Goal: Task Accomplishment & Management: Manage account settings

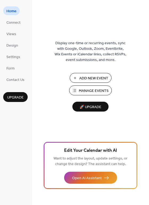
click at [94, 89] on span "Manage Events" at bounding box center [94, 91] width 30 height 6
click at [82, 91] on span "Manage Events" at bounding box center [94, 91] width 30 height 6
click at [88, 87] on button "Manage Events" at bounding box center [90, 90] width 43 height 10
click at [87, 88] on span "Manage Events" at bounding box center [94, 91] width 30 height 6
click at [91, 92] on span "Manage Events" at bounding box center [94, 91] width 30 height 6
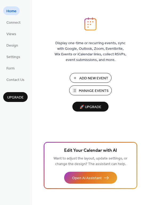
click at [87, 90] on span "Manage Events" at bounding box center [94, 91] width 30 height 6
click at [83, 90] on span "Manage Events" at bounding box center [94, 91] width 30 height 6
click at [93, 93] on span "Manage Events" at bounding box center [94, 91] width 30 height 6
click at [90, 89] on span "Manage Events" at bounding box center [94, 91] width 30 height 6
click at [86, 90] on span "Manage Events" at bounding box center [94, 91] width 30 height 6
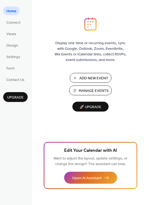
click at [85, 88] on span "Manage Events" at bounding box center [94, 91] width 30 height 6
click at [88, 91] on span "Manage Events" at bounding box center [94, 91] width 30 height 6
click at [90, 94] on span "Manage Events" at bounding box center [94, 91] width 30 height 6
click at [80, 90] on span "Manage Events" at bounding box center [94, 91] width 30 height 6
click at [99, 89] on span "Manage Events" at bounding box center [94, 91] width 30 height 6
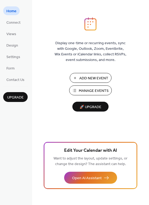
click at [85, 90] on span "Manage Events" at bounding box center [94, 91] width 30 height 6
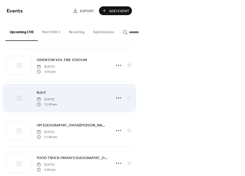
scroll to position [297, 0]
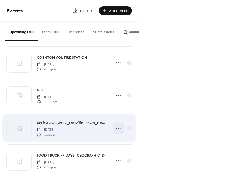
click at [119, 130] on icon at bounding box center [118, 128] width 9 height 9
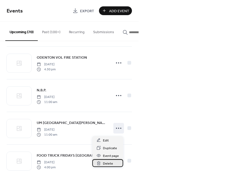
click at [110, 164] on span "Delete" at bounding box center [108, 164] width 10 height 6
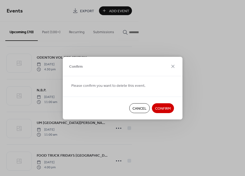
click at [165, 109] on span "Confirm" at bounding box center [163, 109] width 16 height 6
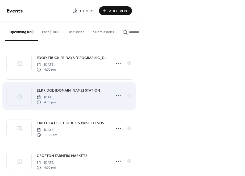
scroll to position [366, 0]
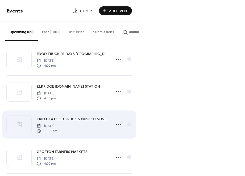
click at [107, 112] on div "TRIFECTA FOOD TRUCK & MUSIC FESTIVAL [DATE] 11:00 am" at bounding box center [69, 125] width 125 height 32
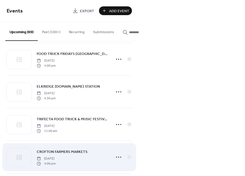
click at [80, 151] on span "CROFTON FARMERS MARKETS" at bounding box center [62, 152] width 51 height 6
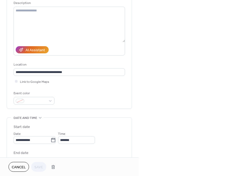
scroll to position [58, 0]
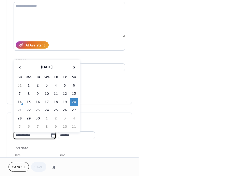
click at [26, 136] on input "**********" at bounding box center [32, 136] width 37 height 8
click at [76, 65] on span "›" at bounding box center [74, 67] width 8 height 11
click at [72, 97] on td "11" at bounding box center [74, 94] width 9 height 8
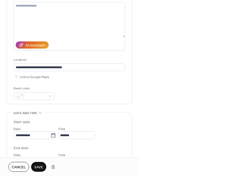
type input "**********"
click at [37, 165] on span "Save" at bounding box center [38, 168] width 9 height 6
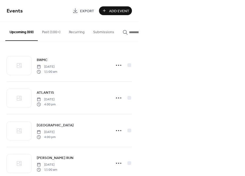
click at [131, 31] on input "button" at bounding box center [145, 33] width 32 height 6
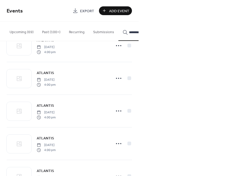
scroll to position [641, 0]
type input "********"
click at [128, 145] on div at bounding box center [129, 143] width 4 height 4
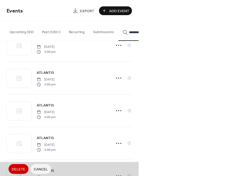
click at [115, 150] on span "ATLANTIS Tuesday, September 16, 2025 4:00 pm" at bounding box center [69, 143] width 125 height 32
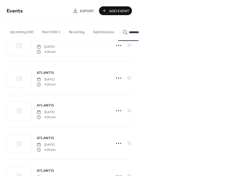
click at [116, 146] on icon at bounding box center [118, 143] width 9 height 9
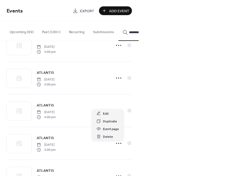
click at [45, 139] on span "ATLANTIS" at bounding box center [45, 139] width 17 height 6
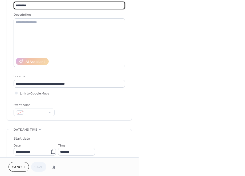
scroll to position [40, 0]
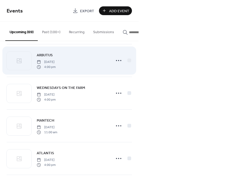
scroll to position [1055, 0]
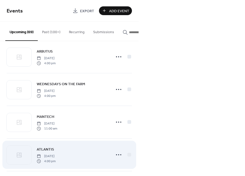
click at [49, 150] on span "ATLANTIS" at bounding box center [45, 150] width 17 height 6
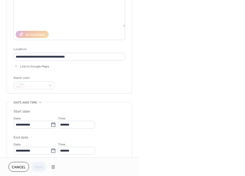
scroll to position [77, 0]
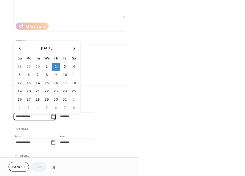
click at [29, 116] on input "**********" at bounding box center [32, 117] width 37 height 8
click at [74, 49] on span "›" at bounding box center [74, 48] width 8 height 11
click at [23, 47] on span "‹" at bounding box center [20, 48] width 8 height 11
click at [54, 93] on td "23" at bounding box center [56, 92] width 9 height 8
type input "**********"
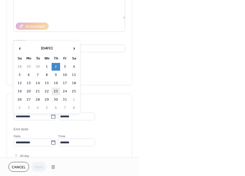
type input "**********"
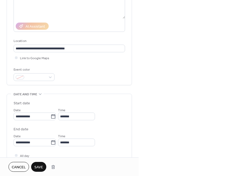
click at [38, 167] on span "Save" at bounding box center [38, 168] width 9 height 6
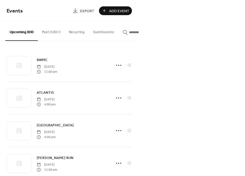
click at [132, 31] on input "button" at bounding box center [145, 33] width 32 height 6
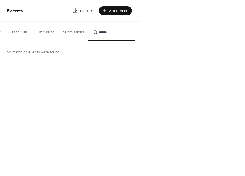
type input "*******"
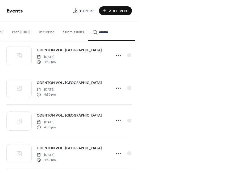
scroll to position [468, 0]
click at [53, 149] on span "ODENTON VOL. [GEOGRAPHIC_DATA]" at bounding box center [69, 148] width 65 height 6
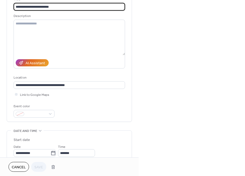
scroll to position [53, 0]
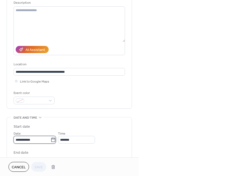
click at [27, 144] on input "**********" at bounding box center [32, 140] width 37 height 8
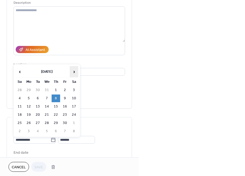
click at [73, 72] on span "›" at bounding box center [74, 71] width 8 height 11
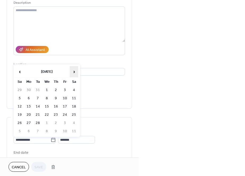
click at [73, 72] on span "›" at bounding box center [74, 71] width 8 height 11
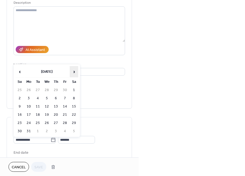
click at [73, 72] on span "›" at bounding box center [74, 71] width 8 height 11
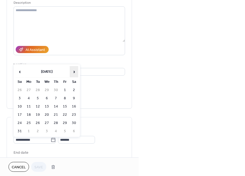
click at [73, 72] on span "›" at bounding box center [74, 71] width 8 height 11
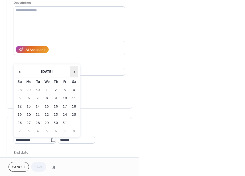
click at [73, 72] on span "›" at bounding box center [74, 71] width 8 height 11
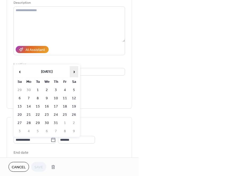
click at [73, 72] on span "›" at bounding box center [74, 71] width 8 height 11
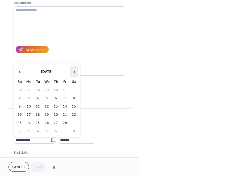
click at [73, 72] on span "›" at bounding box center [74, 71] width 8 height 11
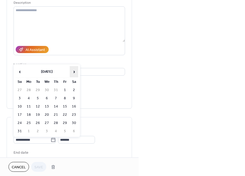
click at [76, 72] on span "›" at bounding box center [74, 71] width 8 height 11
click at [56, 89] on td "2" at bounding box center [56, 90] width 9 height 8
type input "**********"
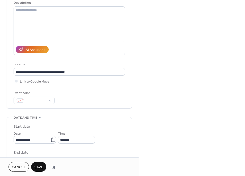
click at [39, 168] on span "Save" at bounding box center [38, 168] width 9 height 6
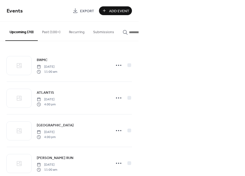
click at [129, 33] on input "button" at bounding box center [145, 33] width 32 height 6
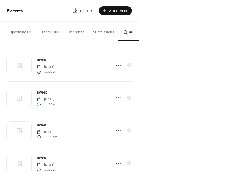
type input "***"
click at [44, 95] on span "BWMC" at bounding box center [42, 93] width 11 height 6
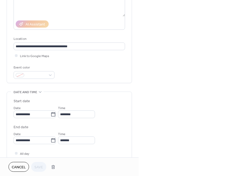
scroll to position [81, 0]
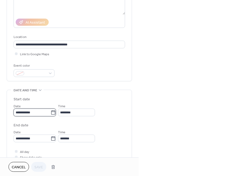
click at [27, 114] on input "**********" at bounding box center [32, 113] width 37 height 8
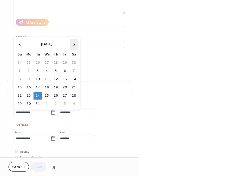
click at [73, 46] on span "›" at bounding box center [74, 44] width 8 height 11
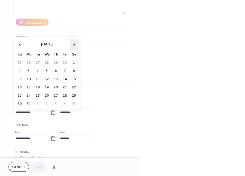
click at [73, 46] on span "›" at bounding box center [74, 44] width 8 height 11
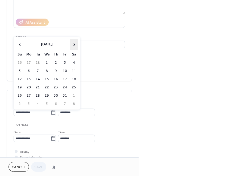
click at [73, 46] on span "›" at bounding box center [74, 44] width 8 height 11
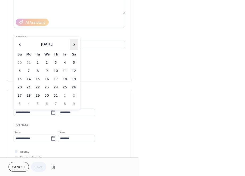
click at [73, 46] on span "›" at bounding box center [74, 44] width 8 height 11
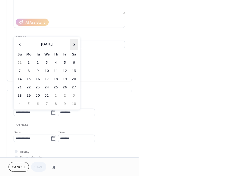
click at [73, 46] on span "›" at bounding box center [74, 44] width 8 height 11
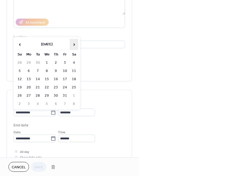
click at [73, 46] on span "›" at bounding box center [74, 44] width 8 height 11
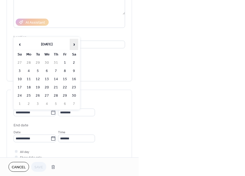
click at [73, 46] on span "›" at bounding box center [74, 44] width 8 height 11
click at [73, 45] on span "›" at bounding box center [74, 44] width 8 height 11
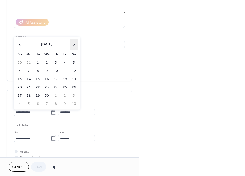
click at [73, 45] on span "›" at bounding box center [74, 44] width 8 height 11
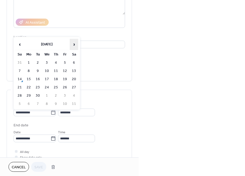
click at [75, 44] on span "›" at bounding box center [74, 44] width 8 height 11
click at [38, 78] on td "14" at bounding box center [38, 80] width 9 height 8
type input "**********"
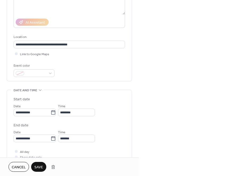
click at [37, 165] on span "Save" at bounding box center [38, 168] width 9 height 6
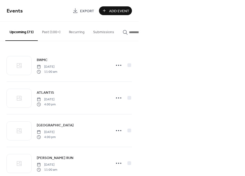
click at [132, 31] on input "button" at bounding box center [145, 33] width 32 height 6
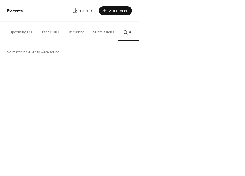
type input "*"
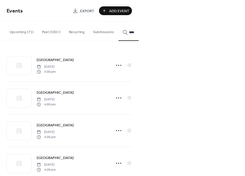
type input "****"
click at [49, 93] on span "[GEOGRAPHIC_DATA]" at bounding box center [55, 93] width 37 height 6
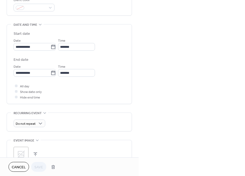
scroll to position [147, 0]
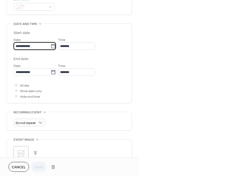
click at [31, 47] on input "**********" at bounding box center [32, 46] width 37 height 8
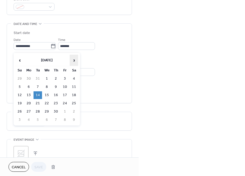
click at [73, 59] on span "›" at bounding box center [74, 60] width 8 height 11
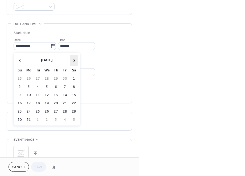
click at [73, 59] on span "›" at bounding box center [74, 60] width 8 height 11
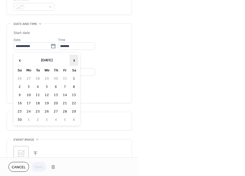
click at [73, 59] on span "›" at bounding box center [74, 60] width 8 height 11
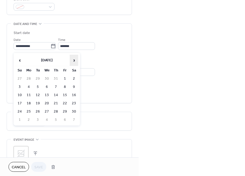
click at [73, 59] on span "›" at bounding box center [74, 60] width 8 height 11
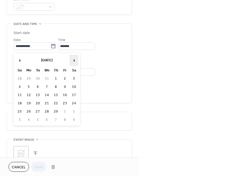
click at [73, 59] on span "›" at bounding box center [74, 60] width 8 height 11
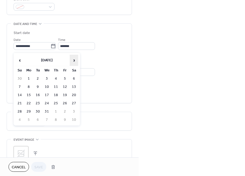
click at [73, 59] on span "›" at bounding box center [74, 60] width 8 height 11
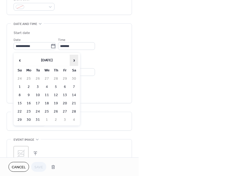
click at [73, 59] on span "›" at bounding box center [74, 60] width 8 height 11
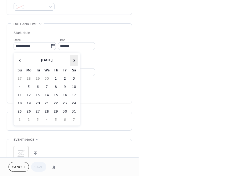
click at [73, 59] on span "›" at bounding box center [74, 60] width 8 height 11
click at [73, 63] on span "›" at bounding box center [74, 60] width 8 height 11
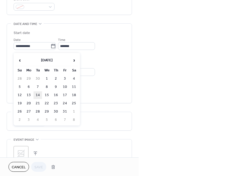
click at [38, 97] on td "14" at bounding box center [38, 95] width 9 height 8
type input "**********"
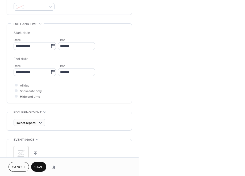
click at [43, 166] on span "Save" at bounding box center [38, 168] width 9 height 6
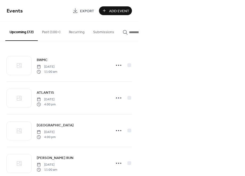
click at [132, 35] on input "button" at bounding box center [145, 33] width 32 height 6
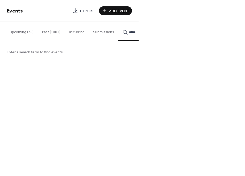
click at [140, 31] on button "****" at bounding box center [141, 31] width 47 height 19
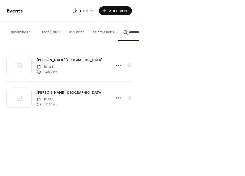
scroll to position [0, 30]
type input "**********"
click at [58, 93] on span "[PERSON_NAME][GEOGRAPHIC_DATA]" at bounding box center [70, 93] width 66 height 6
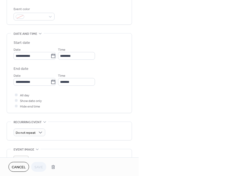
scroll to position [148, 0]
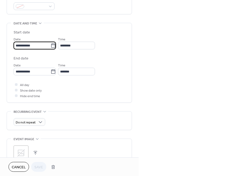
click at [33, 49] on input "**********" at bounding box center [32, 46] width 37 height 8
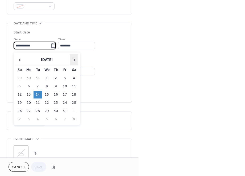
click at [73, 62] on span "›" at bounding box center [74, 60] width 8 height 11
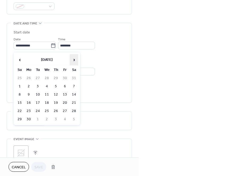
click at [73, 62] on span "›" at bounding box center [74, 60] width 8 height 11
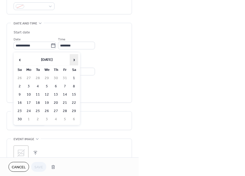
click at [73, 62] on span "›" at bounding box center [74, 60] width 8 height 11
click at [20, 58] on span "‹" at bounding box center [20, 60] width 8 height 11
click at [37, 97] on td "14" at bounding box center [38, 95] width 9 height 8
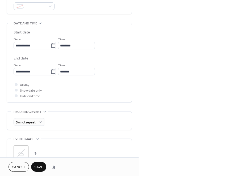
type input "**********"
click at [84, 47] on input "********" at bounding box center [76, 46] width 37 height 8
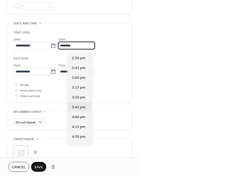
scroll to position [569, 0]
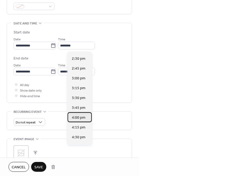
click at [77, 117] on span "4:00 pm" at bounding box center [79, 118] width 14 height 6
type input "*******"
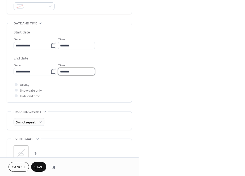
click at [74, 74] on input "*******" at bounding box center [76, 72] width 37 height 8
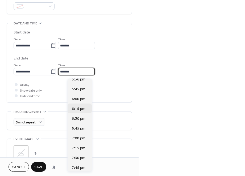
scroll to position [57, 0]
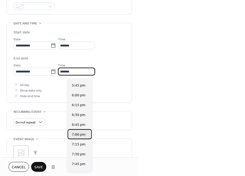
click at [77, 136] on span "7:00 pm" at bounding box center [79, 135] width 14 height 6
type input "*******"
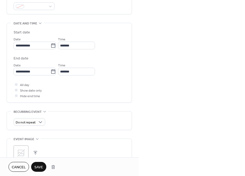
click at [40, 165] on span "Save" at bounding box center [38, 168] width 9 height 6
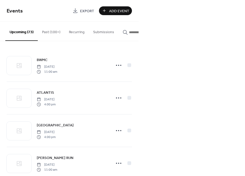
click at [129, 33] on input "button" at bounding box center [145, 33] width 32 height 6
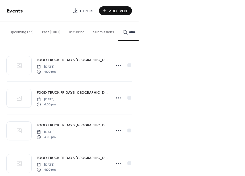
click at [140, 31] on button "****" at bounding box center [141, 31] width 47 height 19
click at [110, 31] on button "**********" at bounding box center [111, 31] width 47 height 19
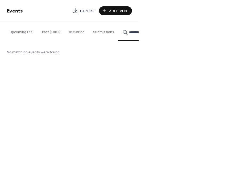
scroll to position [0, 0]
type input "**********"
click at [23, 30] on button "Upcoming (73)" at bounding box center [21, 31] width 32 height 19
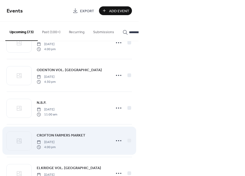
scroll to position [1412, 0]
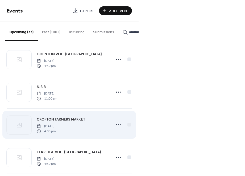
click at [68, 119] on span "CROFTON FARMERS MARKET" at bounding box center [61, 120] width 49 height 6
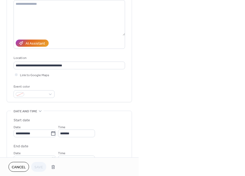
scroll to position [59, 0]
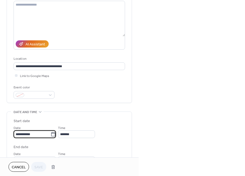
click at [31, 137] on input "**********" at bounding box center [32, 135] width 37 height 8
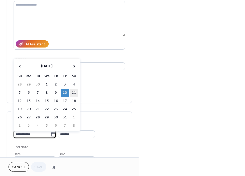
click at [74, 92] on td "11" at bounding box center [74, 93] width 9 height 8
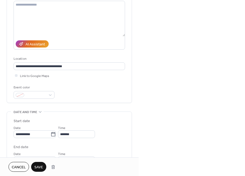
type input "**********"
click at [40, 167] on span "Save" at bounding box center [38, 168] width 9 height 6
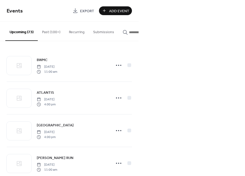
click at [132, 34] on input "button" at bounding box center [145, 33] width 32 height 6
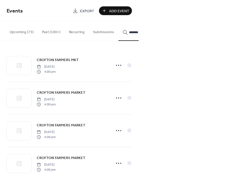
click at [19, 33] on button "Upcoming (73)" at bounding box center [21, 31] width 32 height 19
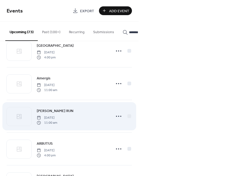
scroll to position [1519, 0]
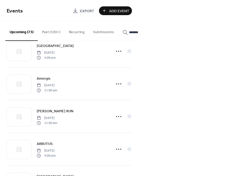
click at [46, 28] on button "Past (100+)" at bounding box center [51, 31] width 27 height 19
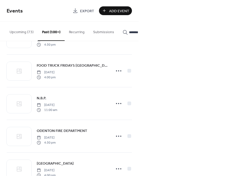
scroll to position [91, 0]
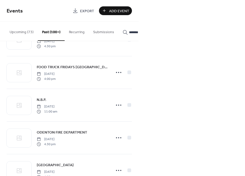
click at [131, 30] on input "*******" at bounding box center [145, 33] width 32 height 6
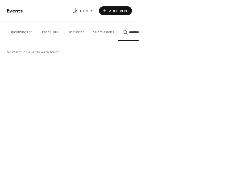
scroll to position [0, 30]
type input "*"
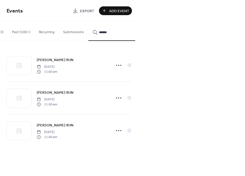
scroll to position [209, 0]
type input "*****"
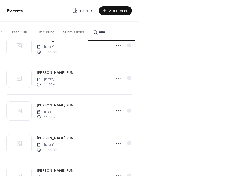
scroll to position [806, 0]
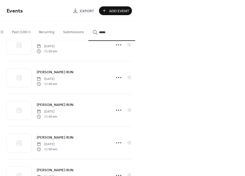
click at [51, 139] on span "[PERSON_NAME] RUN" at bounding box center [55, 138] width 37 height 6
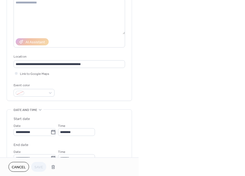
scroll to position [64, 0]
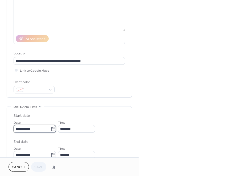
click at [34, 132] on input "**********" at bounding box center [32, 129] width 37 height 8
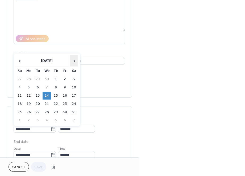
click at [72, 61] on span "›" at bounding box center [74, 61] width 8 height 11
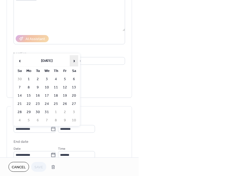
click at [72, 61] on span "›" at bounding box center [74, 61] width 8 height 11
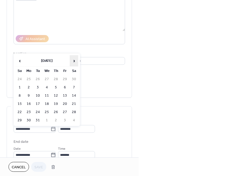
click at [72, 61] on span "›" at bounding box center [74, 61] width 8 height 11
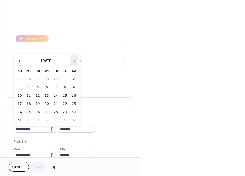
click at [72, 61] on span "›" at bounding box center [74, 61] width 8 height 11
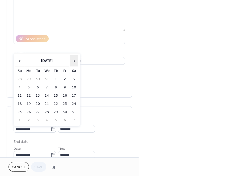
click at [72, 61] on span "›" at bounding box center [74, 61] width 8 height 11
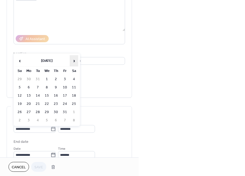
click at [72, 61] on span "›" at bounding box center [74, 61] width 8 height 11
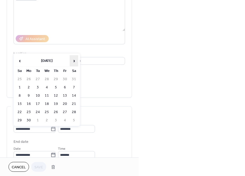
click at [72, 61] on span "›" at bounding box center [74, 61] width 8 height 11
click at [48, 95] on td "15" at bounding box center [47, 96] width 9 height 8
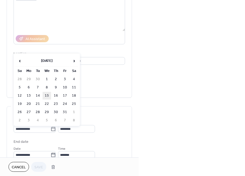
type input "**********"
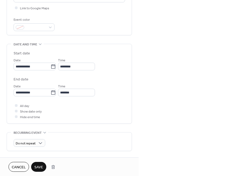
scroll to position [126, 0]
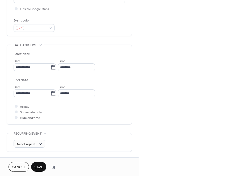
click at [39, 167] on span "Save" at bounding box center [38, 168] width 9 height 6
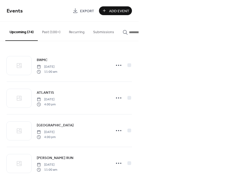
click at [50, 32] on button "Past (100+)" at bounding box center [51, 31] width 27 height 19
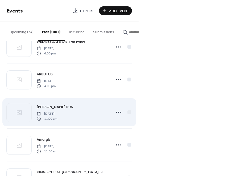
scroll to position [313, 0]
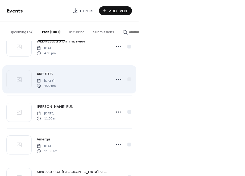
click at [49, 74] on span "ARBUTUS" at bounding box center [45, 75] width 16 height 6
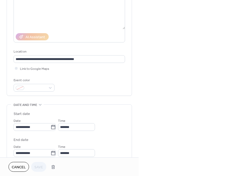
scroll to position [67, 0]
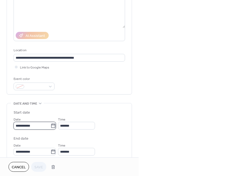
click at [23, 127] on input "**********" at bounding box center [32, 126] width 37 height 8
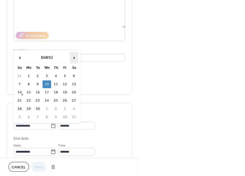
click at [76, 58] on span "›" at bounding box center [74, 57] width 8 height 11
click at [48, 92] on td "15" at bounding box center [47, 93] width 9 height 8
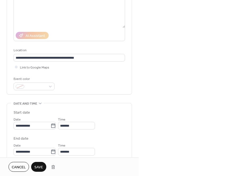
type input "**********"
click at [39, 168] on span "Save" at bounding box center [38, 168] width 9 height 6
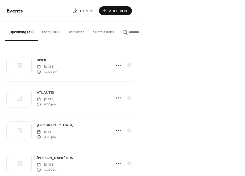
click at [132, 30] on input "button" at bounding box center [145, 33] width 32 height 6
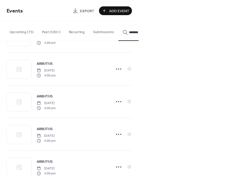
scroll to position [848, 0]
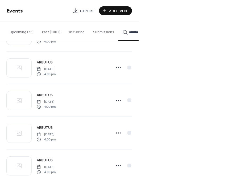
type input "*******"
click at [43, 127] on link "ARBUTUS" at bounding box center [45, 128] width 16 height 6
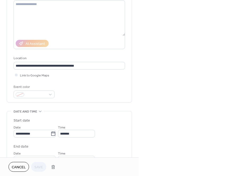
scroll to position [59, 0]
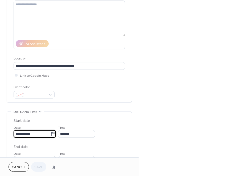
click at [24, 137] on input "**********" at bounding box center [32, 134] width 37 height 8
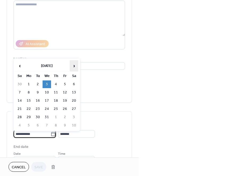
click at [74, 65] on span "›" at bounding box center [74, 66] width 8 height 11
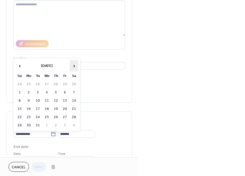
click at [74, 65] on span "›" at bounding box center [74, 66] width 8 height 11
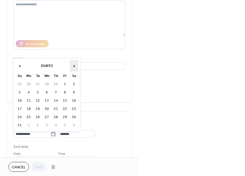
click at [74, 65] on span "›" at bounding box center [74, 66] width 8 height 11
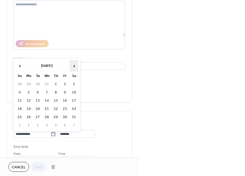
click at [74, 65] on span "›" at bounding box center [74, 66] width 8 height 11
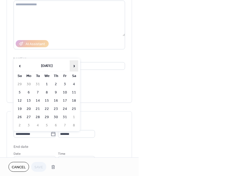
click at [74, 65] on span "›" at bounding box center [74, 66] width 8 height 11
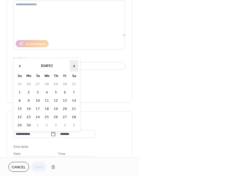
click at [74, 65] on span "›" at bounding box center [74, 66] width 8 height 11
click at [46, 103] on td "15" at bounding box center [47, 101] width 9 height 8
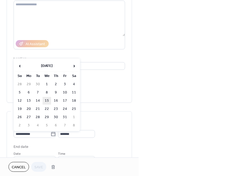
type input "**********"
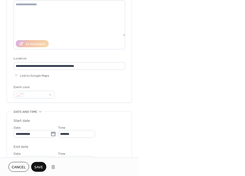
click at [42, 165] on span "Save" at bounding box center [38, 168] width 9 height 6
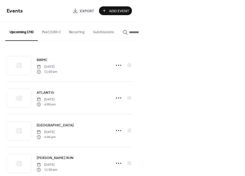
click at [131, 32] on input "button" at bounding box center [145, 33] width 32 height 6
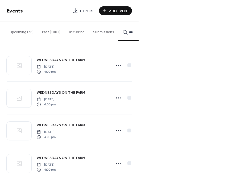
type input "***"
click at [57, 94] on span "WEDNESDAYS ON THE FARM" at bounding box center [61, 93] width 48 height 6
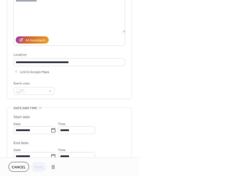
scroll to position [72, 0]
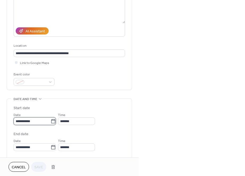
click at [48, 123] on input "**********" at bounding box center [32, 122] width 37 height 8
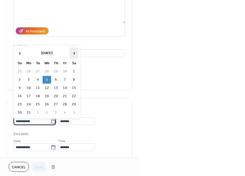
click at [73, 53] on span "›" at bounding box center [74, 53] width 8 height 11
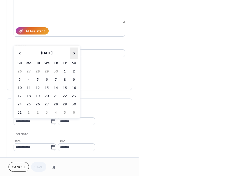
click at [73, 53] on span "›" at bounding box center [74, 53] width 8 height 11
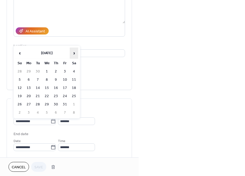
click at [73, 53] on span "›" at bounding box center [74, 53] width 8 height 11
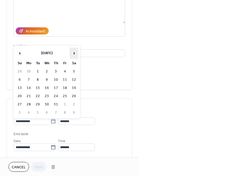
click at [73, 53] on span "›" at bounding box center [74, 53] width 8 height 11
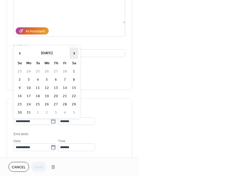
click at [73, 53] on span "›" at bounding box center [74, 53] width 8 height 11
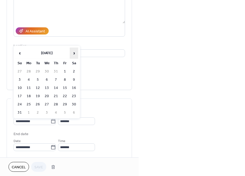
click at [73, 53] on span "›" at bounding box center [74, 53] width 8 height 11
click at [18, 53] on span "‹" at bounding box center [20, 53] width 8 height 11
click at [48, 86] on td "15" at bounding box center [47, 88] width 9 height 8
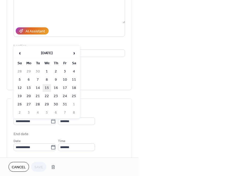
type input "**********"
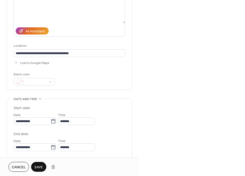
click at [35, 167] on span "Save" at bounding box center [38, 168] width 9 height 6
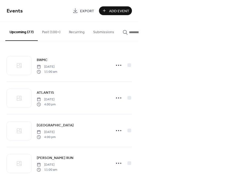
click at [132, 32] on input "button" at bounding box center [145, 33] width 32 height 6
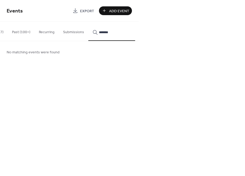
type input "******"
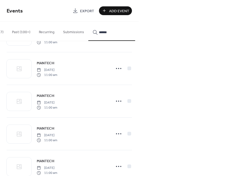
scroll to position [259, 0]
click at [41, 130] on span "MANTECH" at bounding box center [46, 129] width 18 height 6
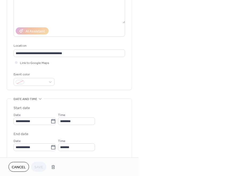
scroll to position [71, 0]
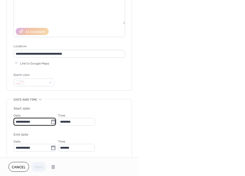
click at [27, 122] on input "**********" at bounding box center [32, 122] width 37 height 8
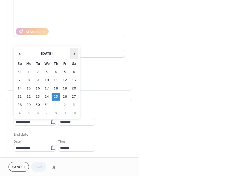
click at [75, 55] on span "›" at bounding box center [74, 53] width 8 height 11
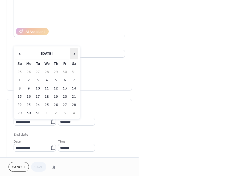
click at [75, 55] on span "›" at bounding box center [74, 53] width 8 height 11
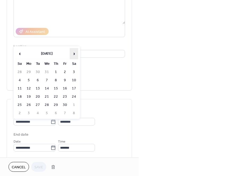
click at [75, 55] on span "›" at bounding box center [74, 53] width 8 height 11
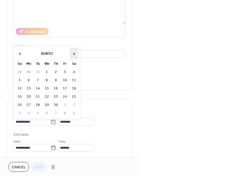
click at [75, 55] on span "›" at bounding box center [74, 53] width 8 height 11
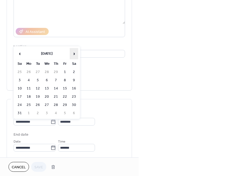
click at [75, 55] on span "›" at bounding box center [74, 53] width 8 height 11
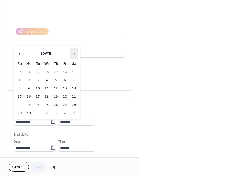
click at [75, 55] on span "›" at bounding box center [74, 53] width 8 height 11
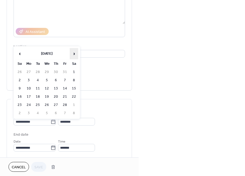
click at [75, 55] on span "›" at bounding box center [74, 53] width 8 height 11
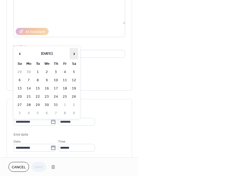
click at [75, 55] on span "›" at bounding box center [74, 53] width 8 height 11
click at [56, 91] on td "16" at bounding box center [56, 89] width 9 height 8
type input "**********"
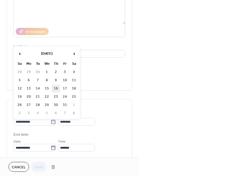
type input "**********"
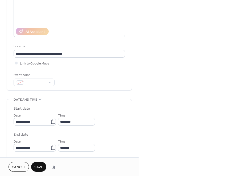
click at [37, 168] on span "Save" at bounding box center [38, 168] width 9 height 6
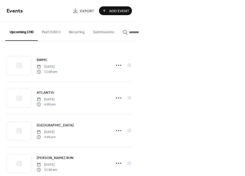
click at [130, 32] on input "button" at bounding box center [145, 33] width 32 height 6
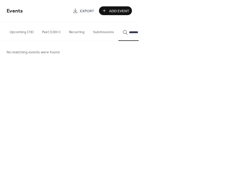
scroll to position [210, 0]
type input "******"
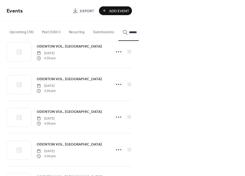
scroll to position [0, 0]
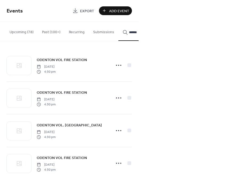
click at [58, 128] on span "ODENTON VOL. [GEOGRAPHIC_DATA]" at bounding box center [69, 126] width 65 height 6
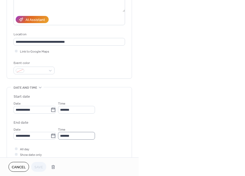
scroll to position [84, 0]
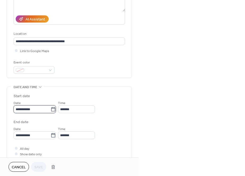
click at [30, 112] on input "**********" at bounding box center [32, 110] width 37 height 8
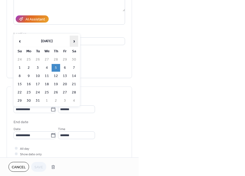
click at [74, 41] on span "›" at bounding box center [74, 41] width 8 height 11
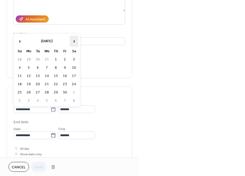
click at [74, 41] on span "›" at bounding box center [74, 41] width 8 height 11
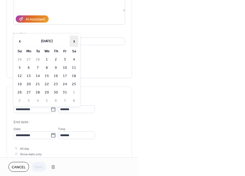
click at [74, 41] on span "›" at bounding box center [74, 41] width 8 height 11
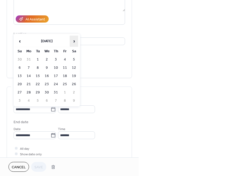
click at [74, 41] on span "›" at bounding box center [74, 41] width 8 height 11
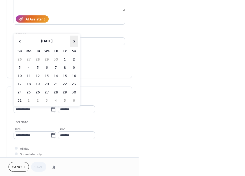
click at [74, 41] on span "›" at bounding box center [74, 41] width 8 height 11
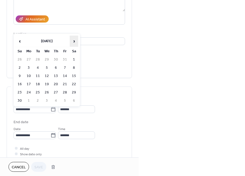
click at [74, 41] on span "›" at bounding box center [74, 41] width 8 height 11
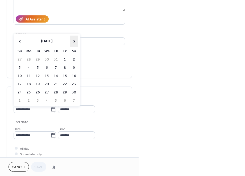
click at [74, 41] on span "›" at bounding box center [74, 41] width 8 height 11
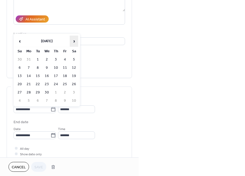
click at [74, 41] on span "›" at bounding box center [74, 41] width 8 height 11
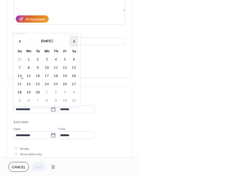
click at [74, 41] on span "›" at bounding box center [74, 41] width 8 height 11
click at [59, 76] on td "16" at bounding box center [56, 76] width 9 height 8
type input "**********"
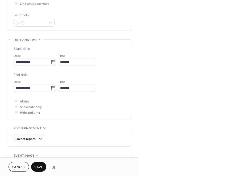
scroll to position [135, 0]
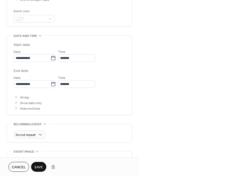
click at [41, 168] on span "Save" at bounding box center [38, 168] width 9 height 6
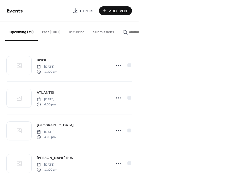
click at [132, 33] on input "button" at bounding box center [145, 33] width 32 height 6
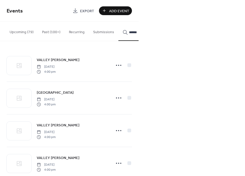
type input "******"
click at [49, 128] on span "VALLEY [PERSON_NAME]" at bounding box center [58, 126] width 43 height 6
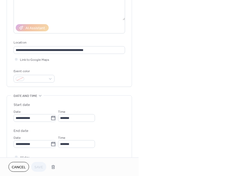
scroll to position [75, 0]
click at [40, 119] on input "**********" at bounding box center [32, 118] width 37 height 8
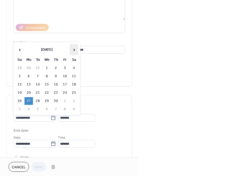
click at [74, 49] on span "›" at bounding box center [74, 49] width 8 height 11
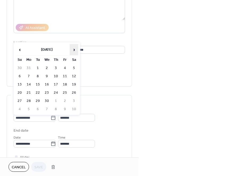
click at [74, 49] on span "›" at bounding box center [74, 49] width 8 height 11
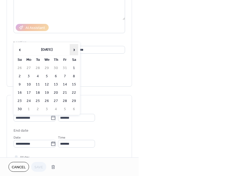
click at [74, 49] on span "›" at bounding box center [74, 49] width 8 height 11
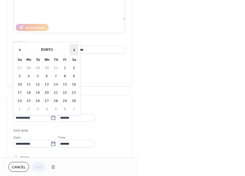
click at [74, 49] on span "›" at bounding box center [74, 49] width 8 height 11
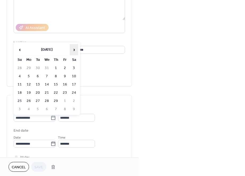
click at [74, 49] on span "›" at bounding box center [74, 49] width 8 height 11
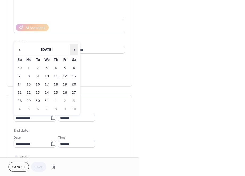
click at [74, 49] on span "›" at bounding box center [74, 49] width 8 height 11
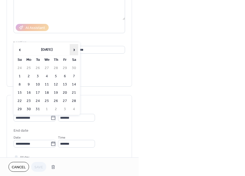
click at [74, 49] on span "›" at bounding box center [74, 49] width 8 height 11
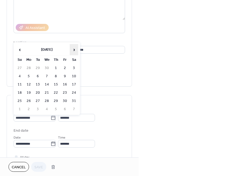
click at [74, 49] on span "›" at bounding box center [74, 49] width 8 height 11
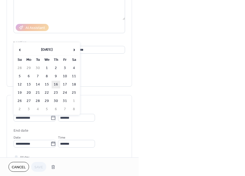
click at [57, 86] on td "16" at bounding box center [56, 85] width 9 height 8
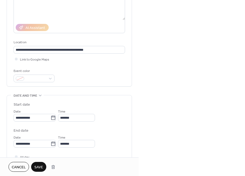
type input "**********"
click at [38, 166] on span "Save" at bounding box center [38, 168] width 9 height 6
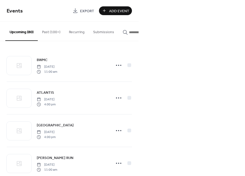
click at [129, 33] on input "button" at bounding box center [145, 33] width 32 height 6
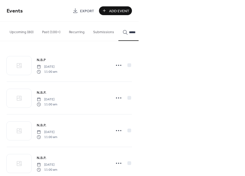
type input "*****"
click at [43, 127] on span "N.B.P." at bounding box center [42, 126] width 10 height 6
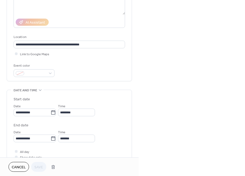
scroll to position [83, 0]
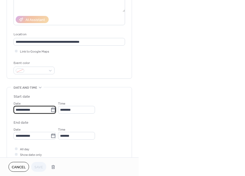
click at [28, 112] on input "**********" at bounding box center [32, 110] width 37 height 8
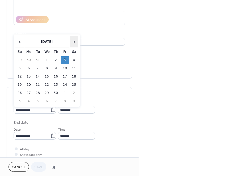
click at [75, 41] on span "›" at bounding box center [74, 41] width 8 height 11
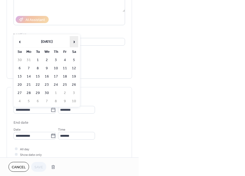
click at [75, 41] on span "›" at bounding box center [74, 41] width 8 height 11
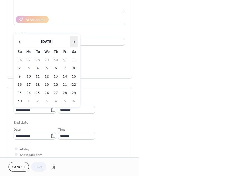
click at [75, 41] on span "›" at bounding box center [74, 41] width 8 height 11
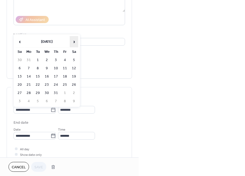
click at [75, 41] on span "›" at bounding box center [74, 41] width 8 height 11
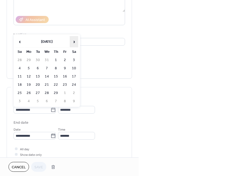
click at [75, 41] on span "›" at bounding box center [74, 41] width 8 height 11
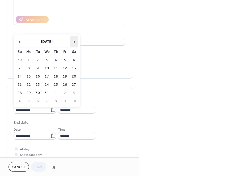
click at [75, 41] on span "›" at bounding box center [74, 41] width 8 height 11
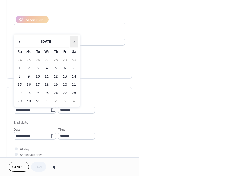
click at [75, 41] on span "›" at bounding box center [74, 41] width 8 height 11
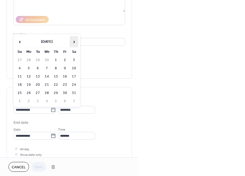
click at [75, 41] on span "›" at bounding box center [74, 41] width 8 height 11
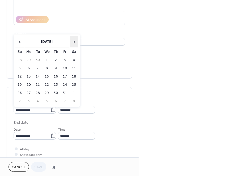
click at [75, 41] on span "›" at bounding box center [74, 41] width 8 height 11
click at [21, 41] on span "‹" at bounding box center [20, 41] width 8 height 11
click at [65, 77] on td "17" at bounding box center [65, 77] width 9 height 8
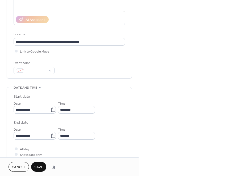
type input "**********"
click at [42, 165] on span "Save" at bounding box center [38, 168] width 9 height 6
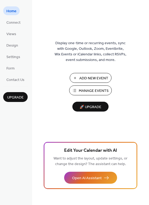
click at [84, 88] on span "Manage Events" at bounding box center [94, 91] width 30 height 6
click at [80, 90] on span "Manage Events" at bounding box center [94, 91] width 30 height 6
click at [89, 86] on button "Manage Events" at bounding box center [90, 90] width 43 height 10
click at [88, 91] on span "Manage Events" at bounding box center [94, 91] width 30 height 6
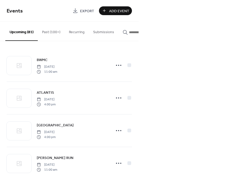
click at [134, 30] on input "button" at bounding box center [145, 33] width 32 height 6
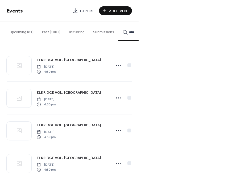
type input "****"
click at [49, 95] on span "ELKRIDGE VOL. [GEOGRAPHIC_DATA]" at bounding box center [69, 93] width 64 height 6
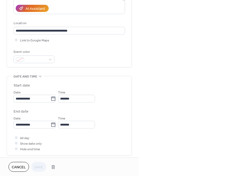
scroll to position [99, 0]
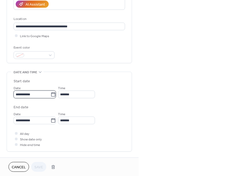
click at [29, 95] on input "**********" at bounding box center [32, 95] width 37 height 8
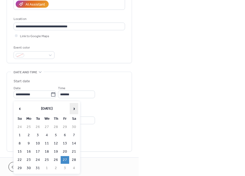
click at [75, 111] on span "›" at bounding box center [74, 108] width 8 height 11
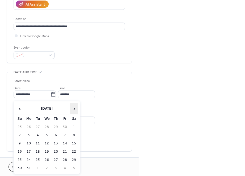
click at [75, 111] on span "›" at bounding box center [74, 108] width 8 height 11
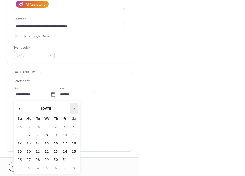
click at [75, 111] on span "›" at bounding box center [74, 108] width 8 height 11
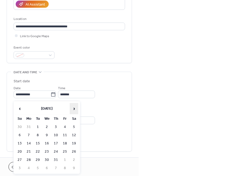
click at [75, 111] on span "›" at bounding box center [74, 108] width 8 height 11
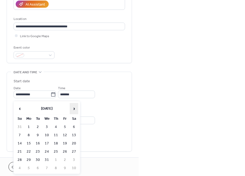
click at [75, 111] on span "›" at bounding box center [74, 108] width 8 height 11
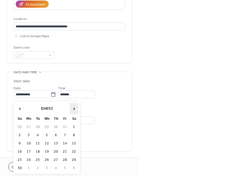
click at [75, 111] on span "›" at bounding box center [74, 108] width 8 height 11
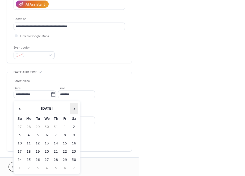
click at [75, 111] on span "›" at bounding box center [74, 108] width 8 height 11
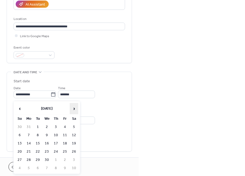
click at [75, 111] on span "›" at bounding box center [74, 108] width 8 height 11
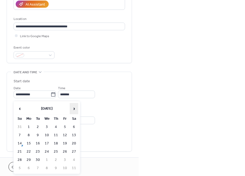
click at [75, 111] on span "›" at bounding box center [74, 108] width 8 height 11
click at [64, 142] on td "17" at bounding box center [65, 144] width 9 height 8
type input "**********"
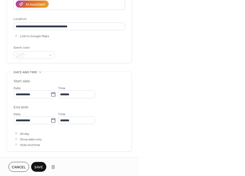
click at [37, 165] on span "Save" at bounding box center [38, 168] width 9 height 6
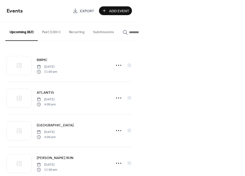
click at [129, 33] on input "button" at bounding box center [145, 33] width 32 height 6
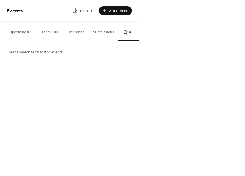
type input "***"
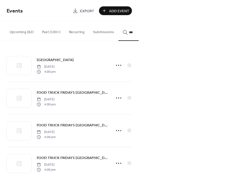
click at [68, 95] on span "FOOD TRUCK FRIDAYS [GEOGRAPHIC_DATA]" at bounding box center [72, 93] width 71 height 6
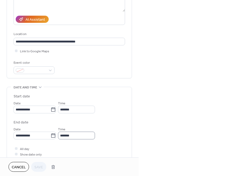
scroll to position [83, 0]
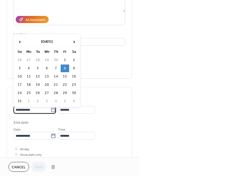
click at [24, 111] on input "**********" at bounding box center [32, 110] width 37 height 8
click at [73, 38] on span "›" at bounding box center [74, 41] width 8 height 11
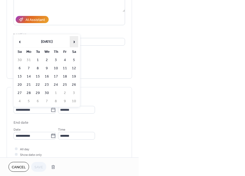
click at [73, 38] on span "›" at bounding box center [74, 41] width 8 height 11
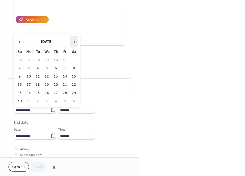
click at [73, 38] on span "›" at bounding box center [74, 41] width 8 height 11
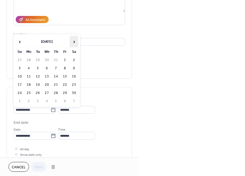
click at [73, 38] on span "›" at bounding box center [74, 41] width 8 height 11
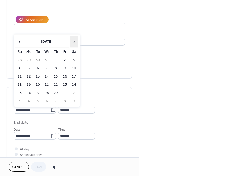
click at [73, 38] on span "›" at bounding box center [74, 41] width 8 height 11
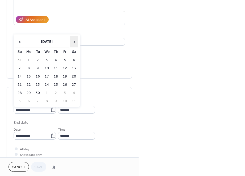
click at [73, 38] on span "›" at bounding box center [74, 41] width 8 height 11
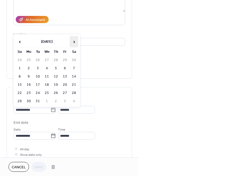
click at [73, 38] on span "›" at bounding box center [74, 41] width 8 height 11
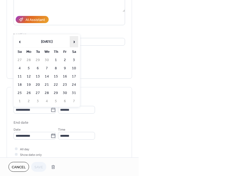
click at [73, 38] on span "›" at bounding box center [74, 41] width 8 height 11
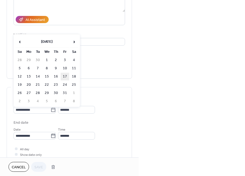
click at [64, 77] on td "17" at bounding box center [65, 77] width 9 height 8
type input "**********"
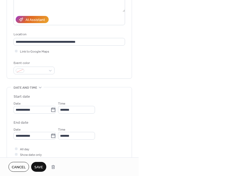
click at [38, 166] on span "Save" at bounding box center [38, 168] width 9 height 6
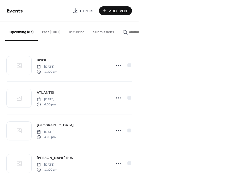
click at [130, 31] on input "button" at bounding box center [145, 33] width 32 height 6
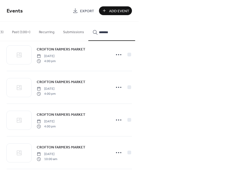
scroll to position [535, 0]
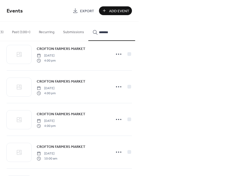
type input "*******"
click at [57, 149] on span "CROFTON FARMERS MARKET" at bounding box center [61, 147] width 49 height 6
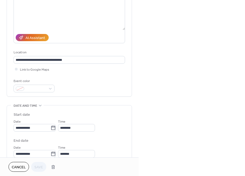
scroll to position [65, 0]
click at [22, 130] on input "**********" at bounding box center [32, 128] width 37 height 8
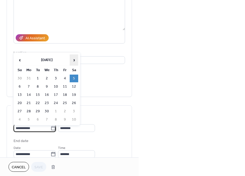
click at [74, 61] on span "›" at bounding box center [74, 60] width 8 height 11
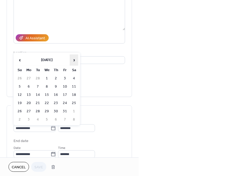
click at [74, 61] on span "›" at bounding box center [74, 60] width 8 height 11
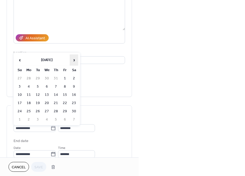
click at [74, 61] on span "›" at bounding box center [74, 60] width 8 height 11
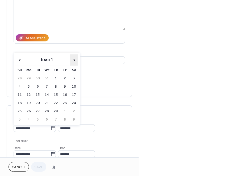
click at [74, 61] on span "›" at bounding box center [74, 60] width 8 height 11
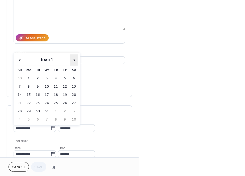
click at [74, 61] on span "›" at bounding box center [74, 60] width 8 height 11
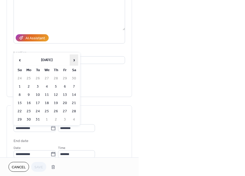
click at [74, 61] on span "›" at bounding box center [74, 60] width 8 height 11
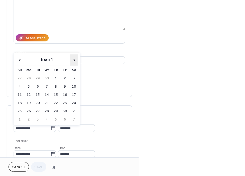
click at [74, 61] on span "›" at bounding box center [74, 60] width 8 height 11
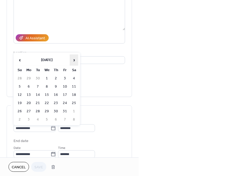
click at [74, 61] on span "›" at bounding box center [74, 60] width 8 height 11
click at [22, 60] on span "‹" at bounding box center [20, 60] width 8 height 11
click at [19, 60] on span "‹" at bounding box center [20, 60] width 8 height 11
click at [74, 95] on td "18" at bounding box center [74, 95] width 9 height 8
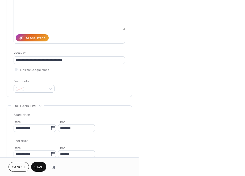
type input "**********"
click at [41, 166] on span "Save" at bounding box center [38, 168] width 9 height 6
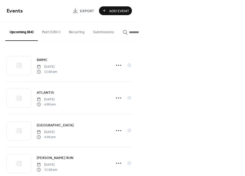
click at [130, 32] on input "button" at bounding box center [145, 33] width 32 height 6
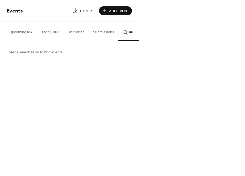
type input "****"
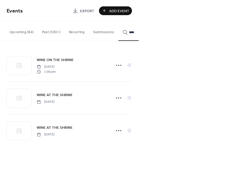
click at [67, 96] on span "WINE AT THE SHRINE" at bounding box center [55, 96] width 36 height 6
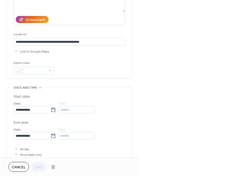
scroll to position [85, 0]
